Goal: Check status: Verify the current state of an ongoing process or item

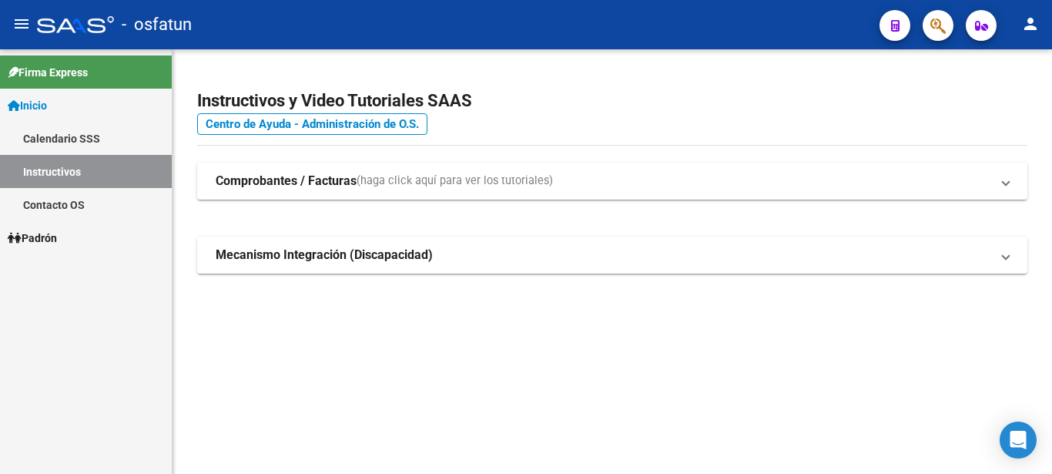
click at [82, 227] on link "Padrón" at bounding box center [86, 237] width 172 height 33
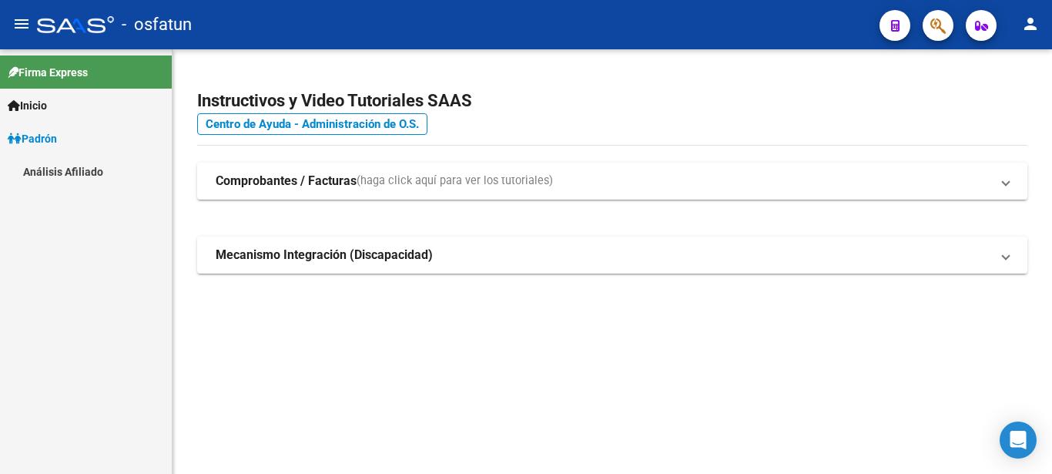
click at [88, 166] on link "Análisis Afiliado" at bounding box center [86, 171] width 172 height 33
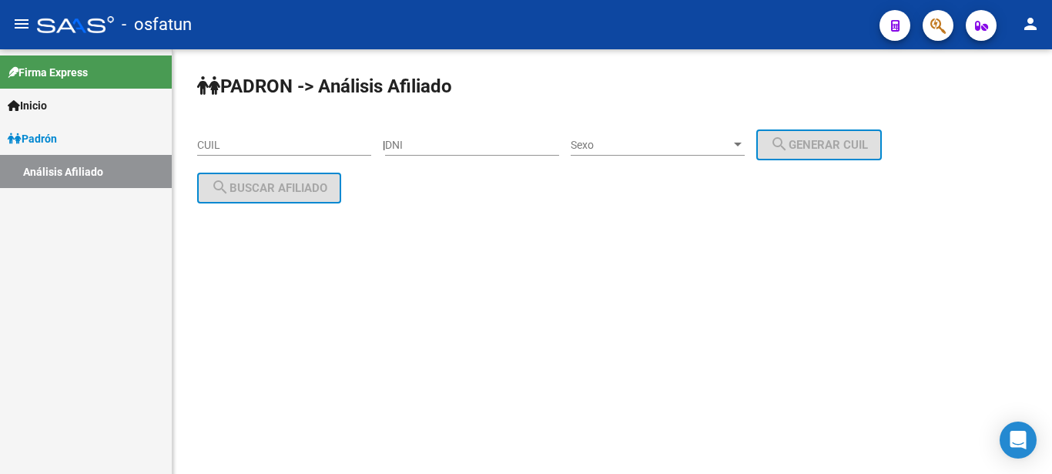
click at [311, 148] on input "CUIL" at bounding box center [284, 145] width 174 height 13
paste input "44364755"
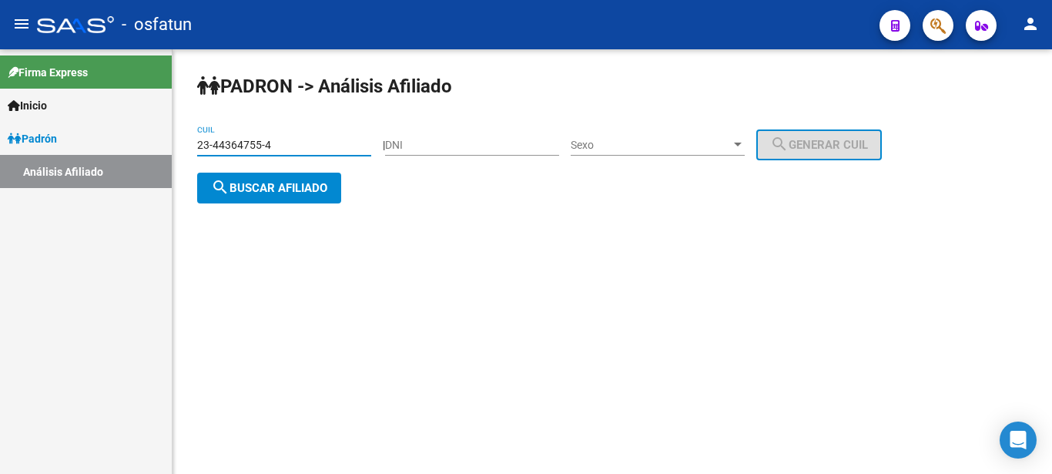
type input "23-44364755-4"
click at [293, 187] on span "search Buscar afiliado" at bounding box center [269, 188] width 116 height 14
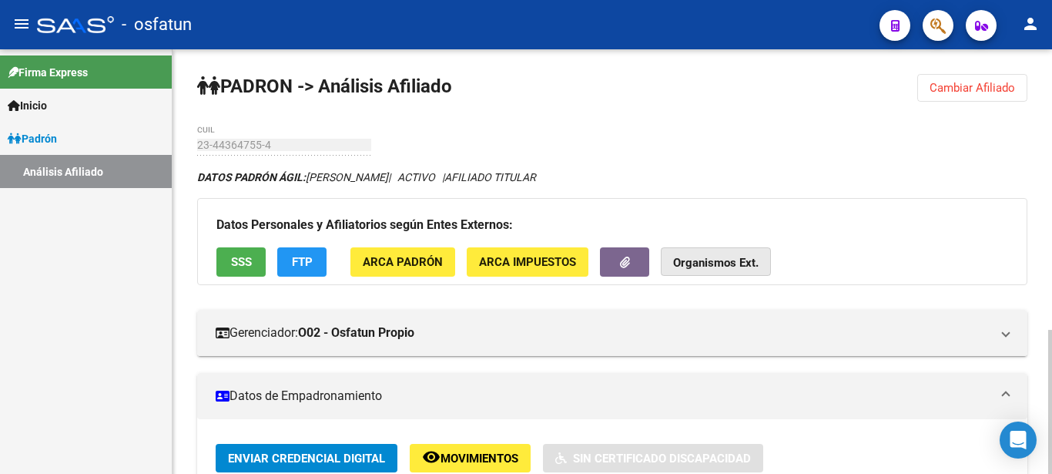
click at [725, 268] on strong "Organismos Ext." at bounding box center [716, 264] width 86 height 14
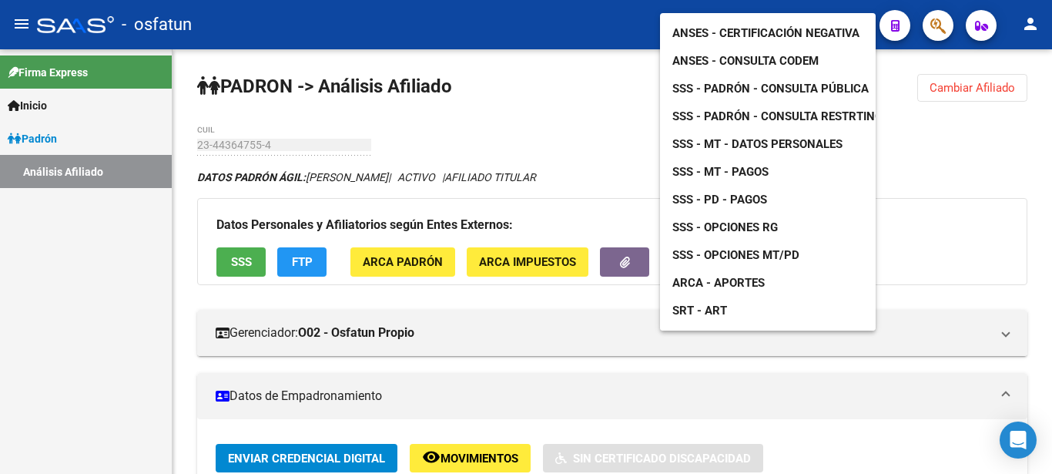
click at [725, 276] on span "ARCA - Aportes" at bounding box center [719, 283] width 92 height 14
